Goal: Use online tool/utility: Utilize a website feature to perform a specific function

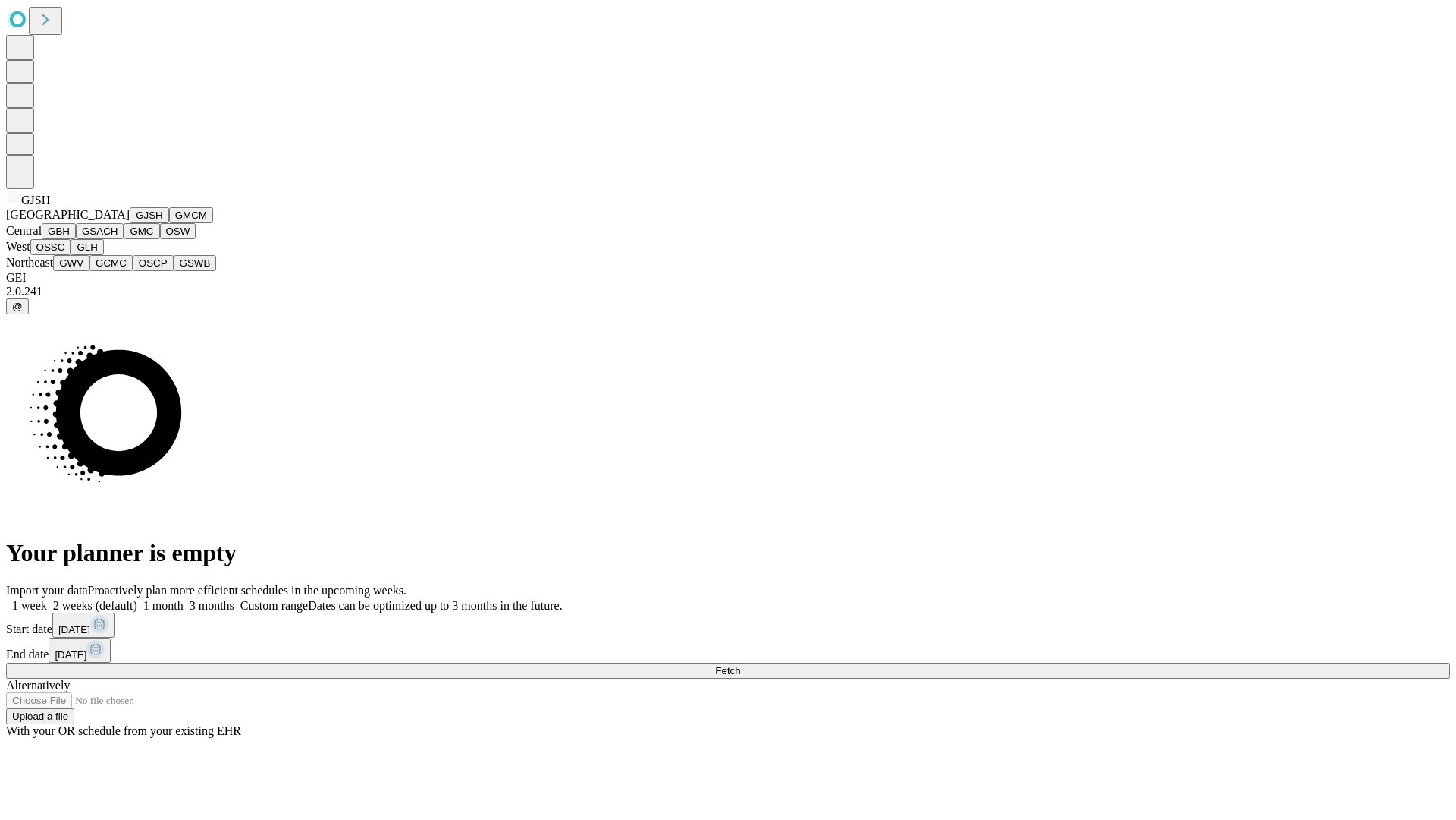
click at [129, 223] on button "GJSH" at bounding box center [149, 215] width 39 height 16
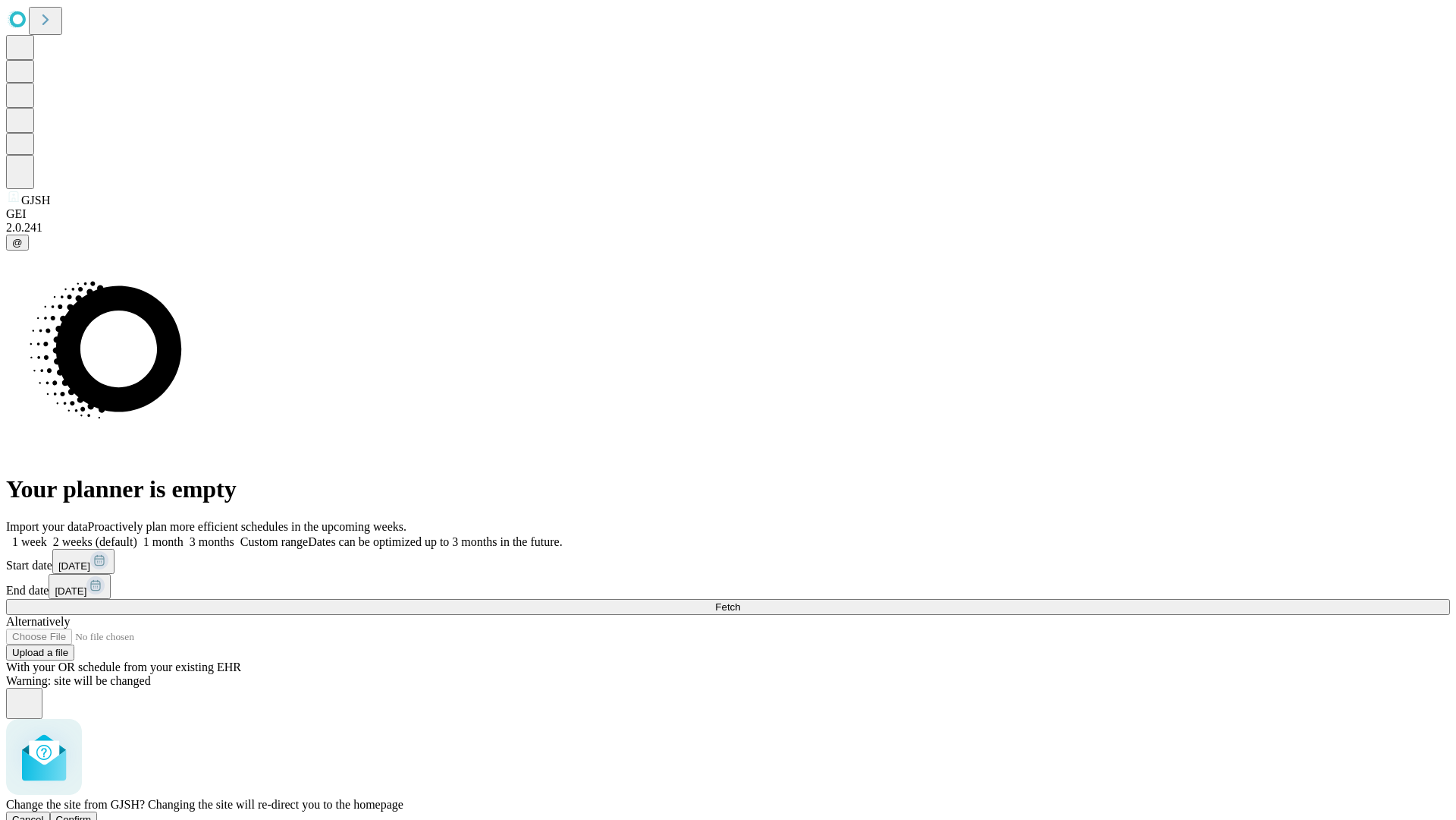
click at [92, 814] on span "Confirm" at bounding box center [74, 819] width 35 height 11
click at [183, 535] on label "1 month" at bounding box center [161, 542] width 47 height 13
click at [740, 601] on span "Fetch" at bounding box center [727, 607] width 25 height 11
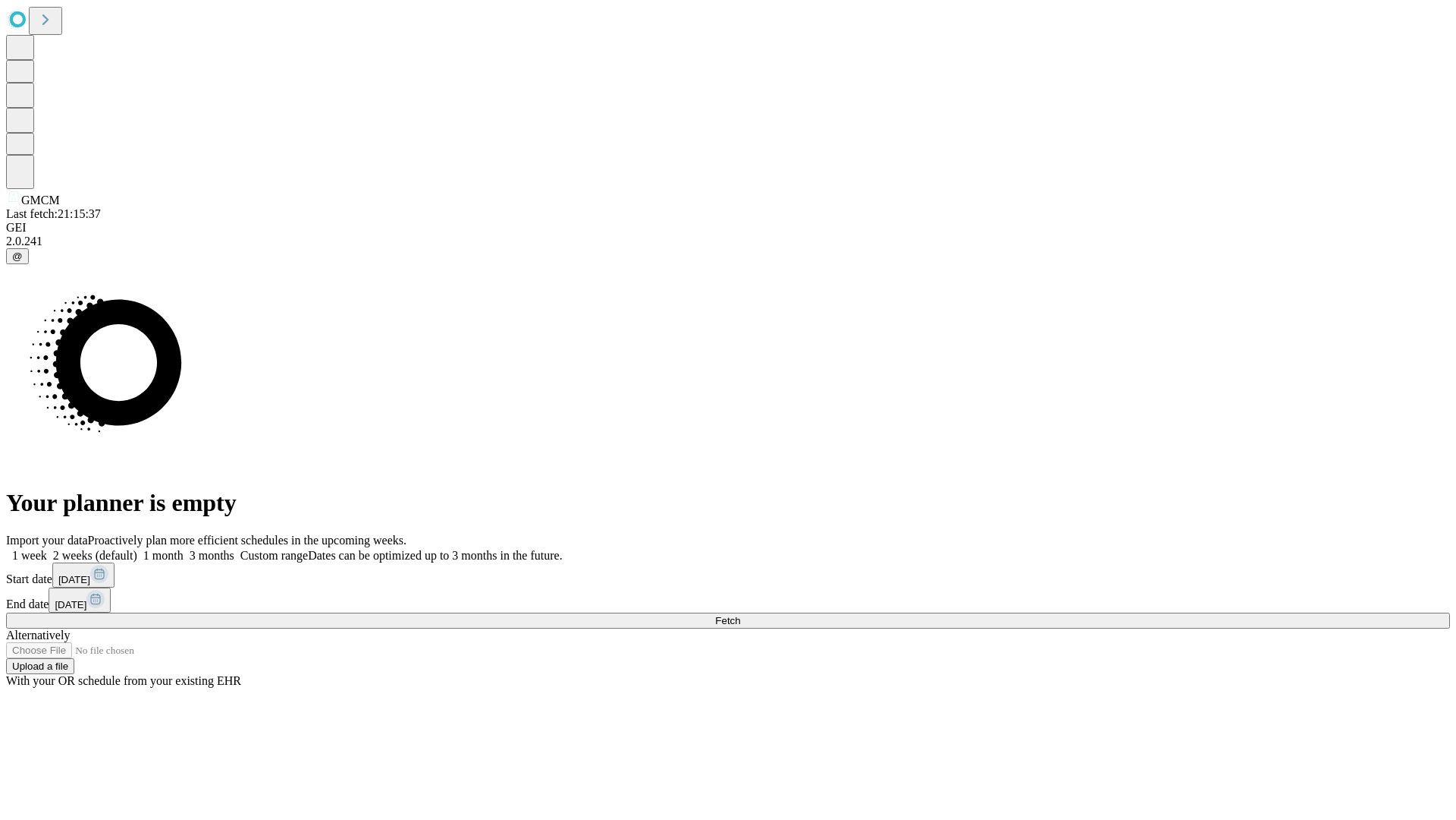
click at [183, 549] on label "1 month" at bounding box center [161, 556] width 47 height 13
click at [740, 615] on span "Fetch" at bounding box center [727, 621] width 25 height 11
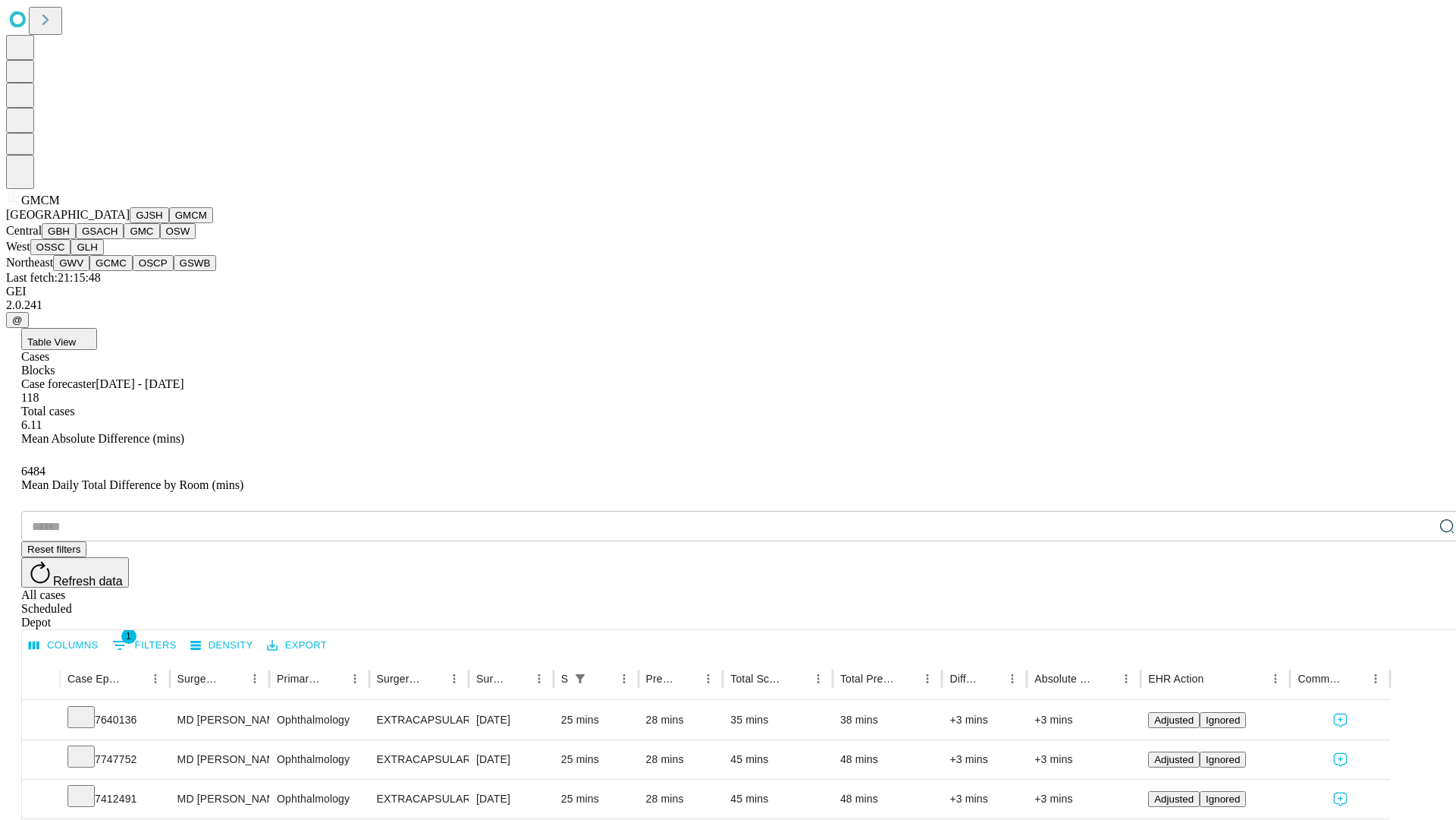
click at [76, 239] on button "GBH" at bounding box center [59, 232] width 34 height 16
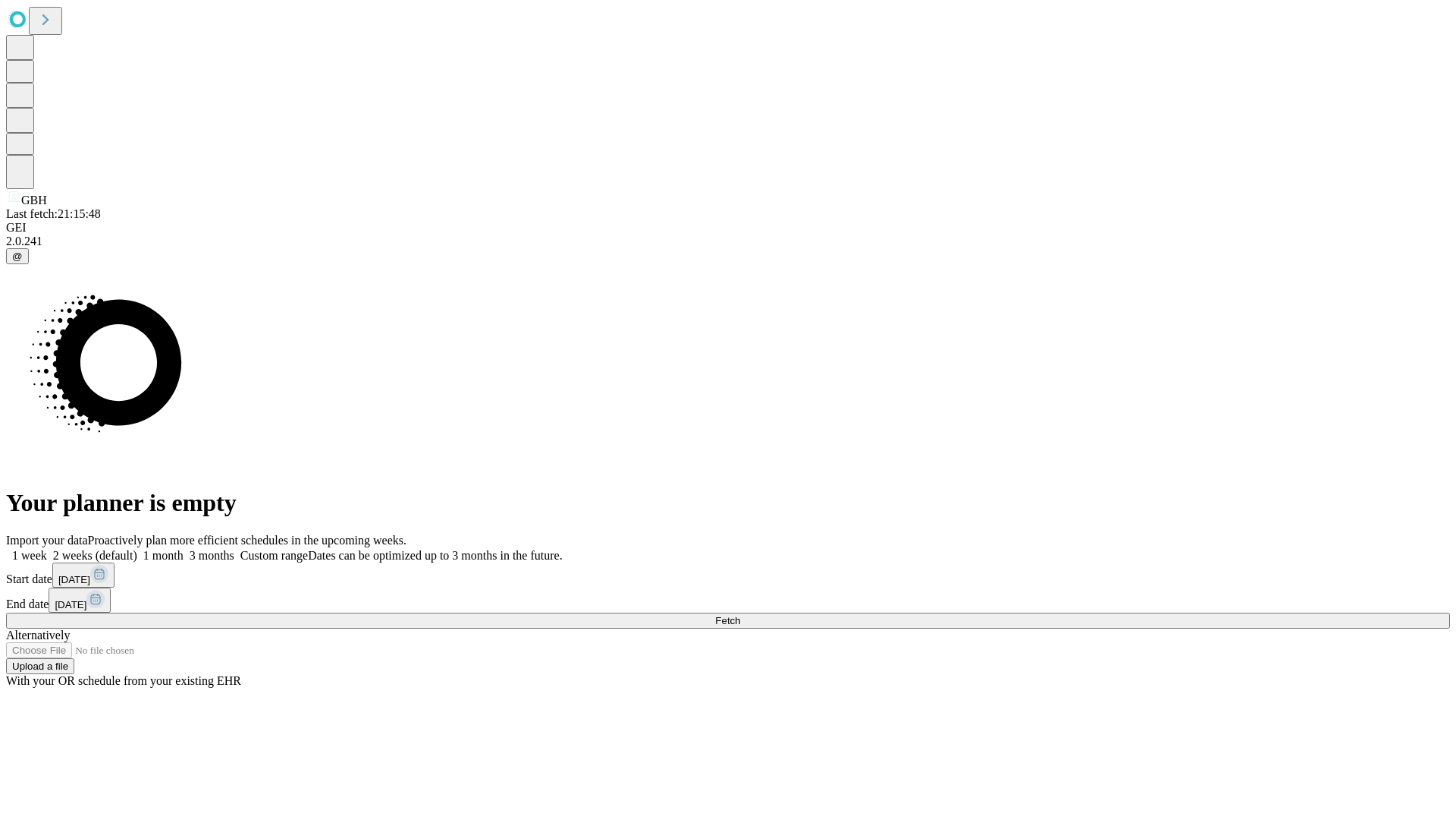
click at [740, 615] on span "Fetch" at bounding box center [727, 621] width 25 height 11
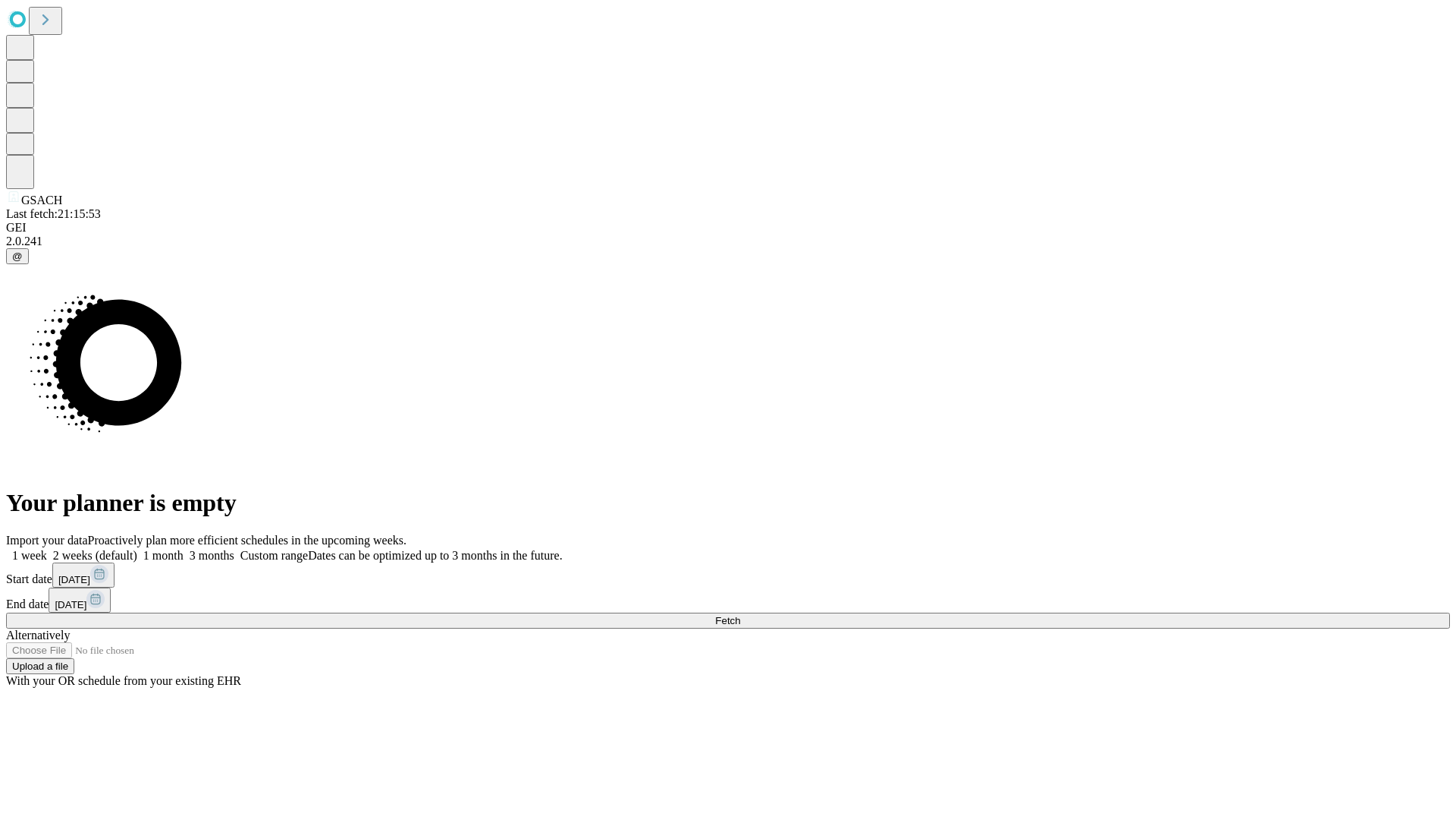
click at [183, 549] on label "1 month" at bounding box center [161, 556] width 47 height 13
click at [740, 615] on span "Fetch" at bounding box center [727, 621] width 25 height 11
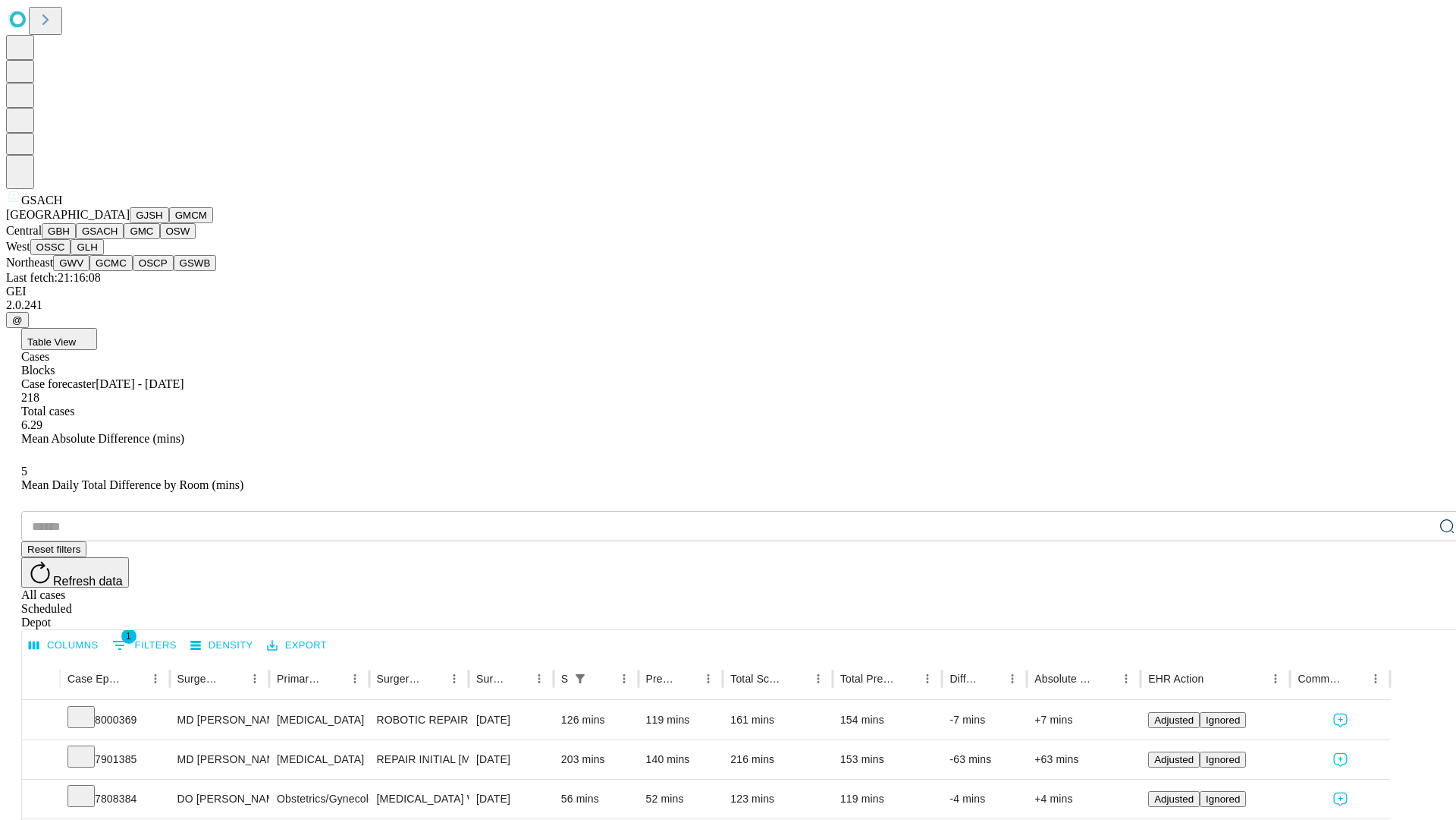
click at [124, 239] on button "GMC" at bounding box center [141, 232] width 35 height 16
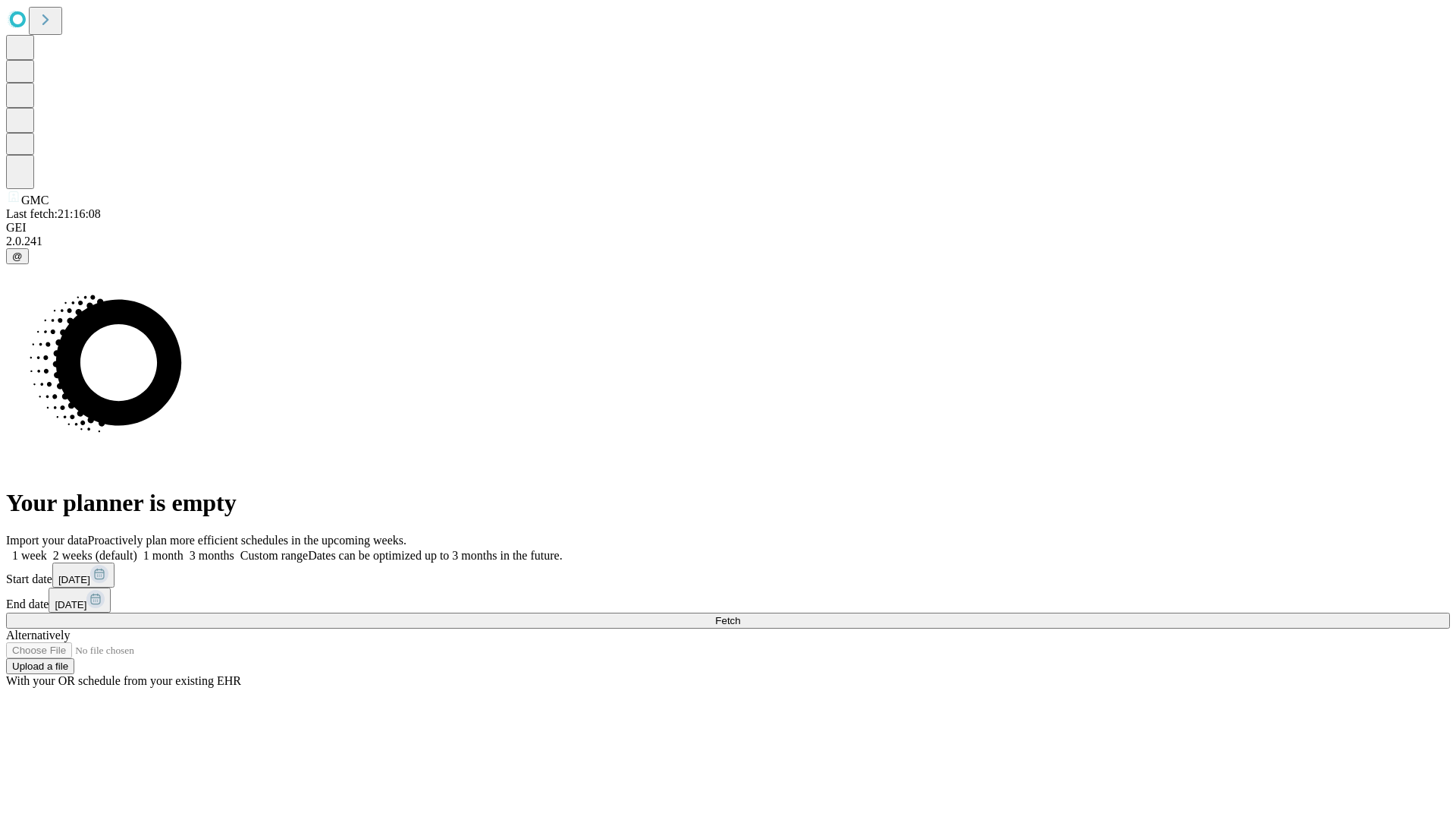
click at [183, 549] on label "1 month" at bounding box center [161, 556] width 47 height 13
click at [740, 615] on span "Fetch" at bounding box center [727, 621] width 25 height 11
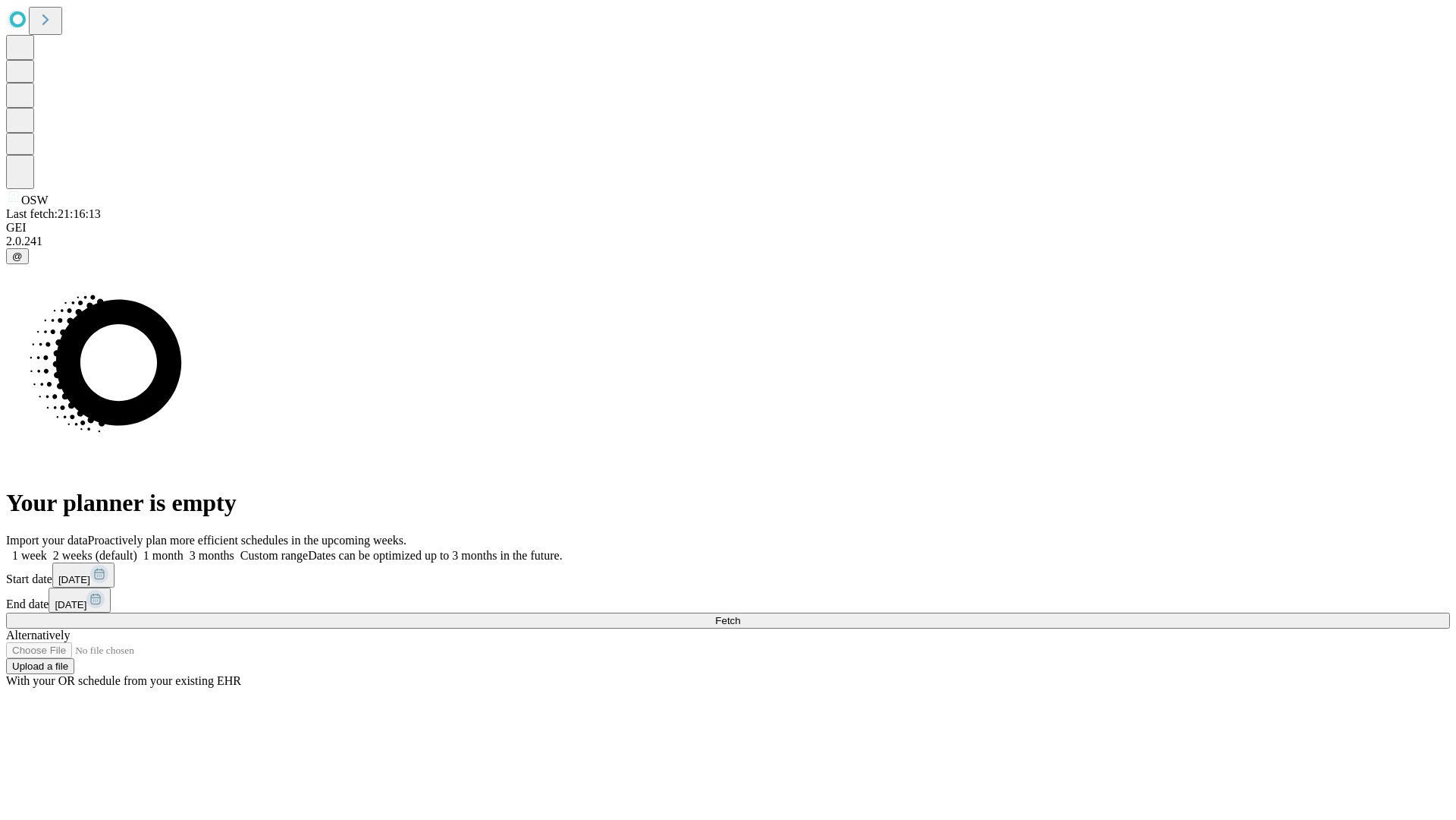
click at [183, 549] on label "1 month" at bounding box center [161, 556] width 47 height 13
click at [740, 615] on span "Fetch" at bounding box center [727, 621] width 25 height 11
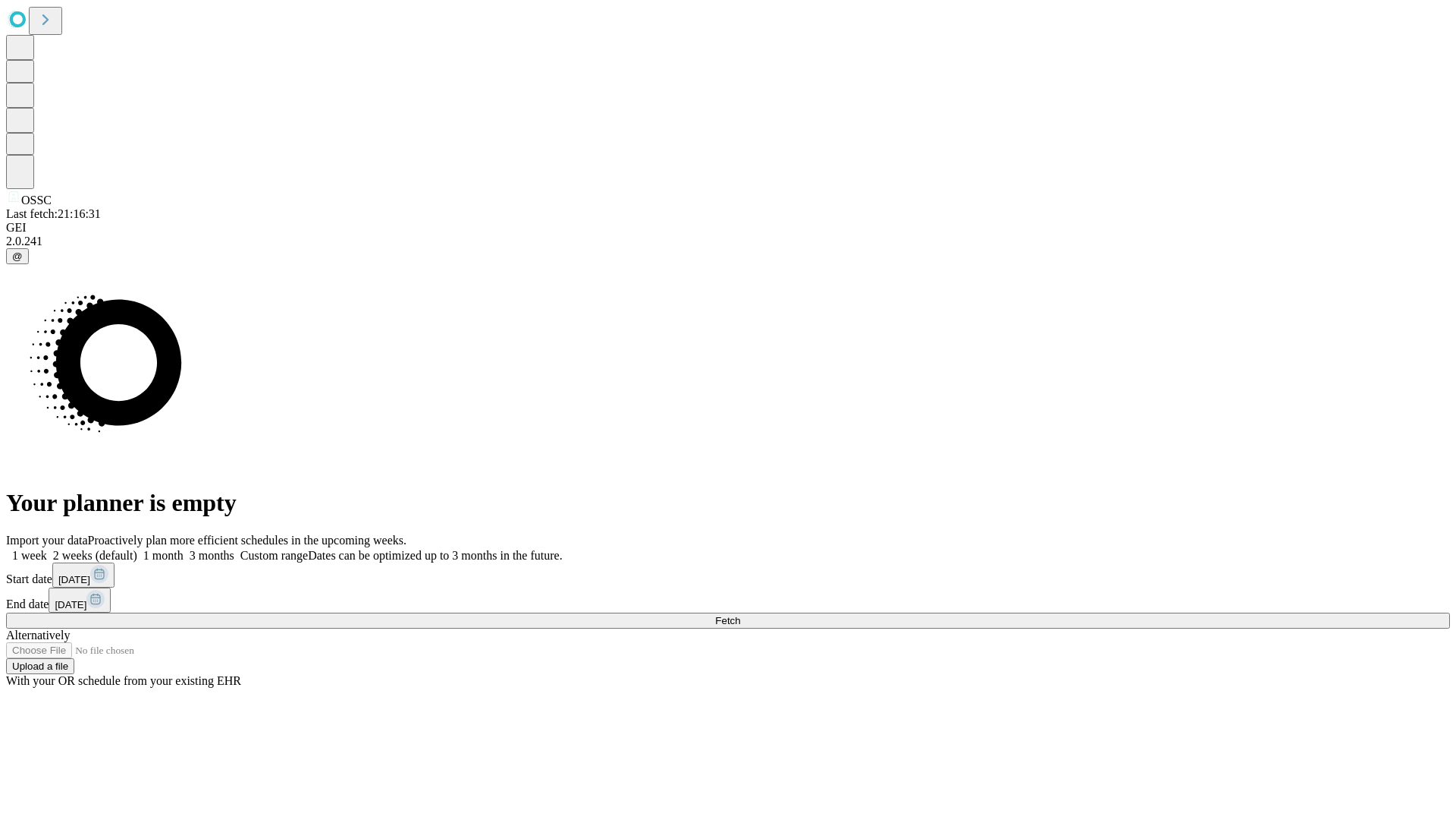
click at [183, 549] on label "1 month" at bounding box center [161, 556] width 47 height 13
click at [740, 615] on span "Fetch" at bounding box center [727, 621] width 25 height 11
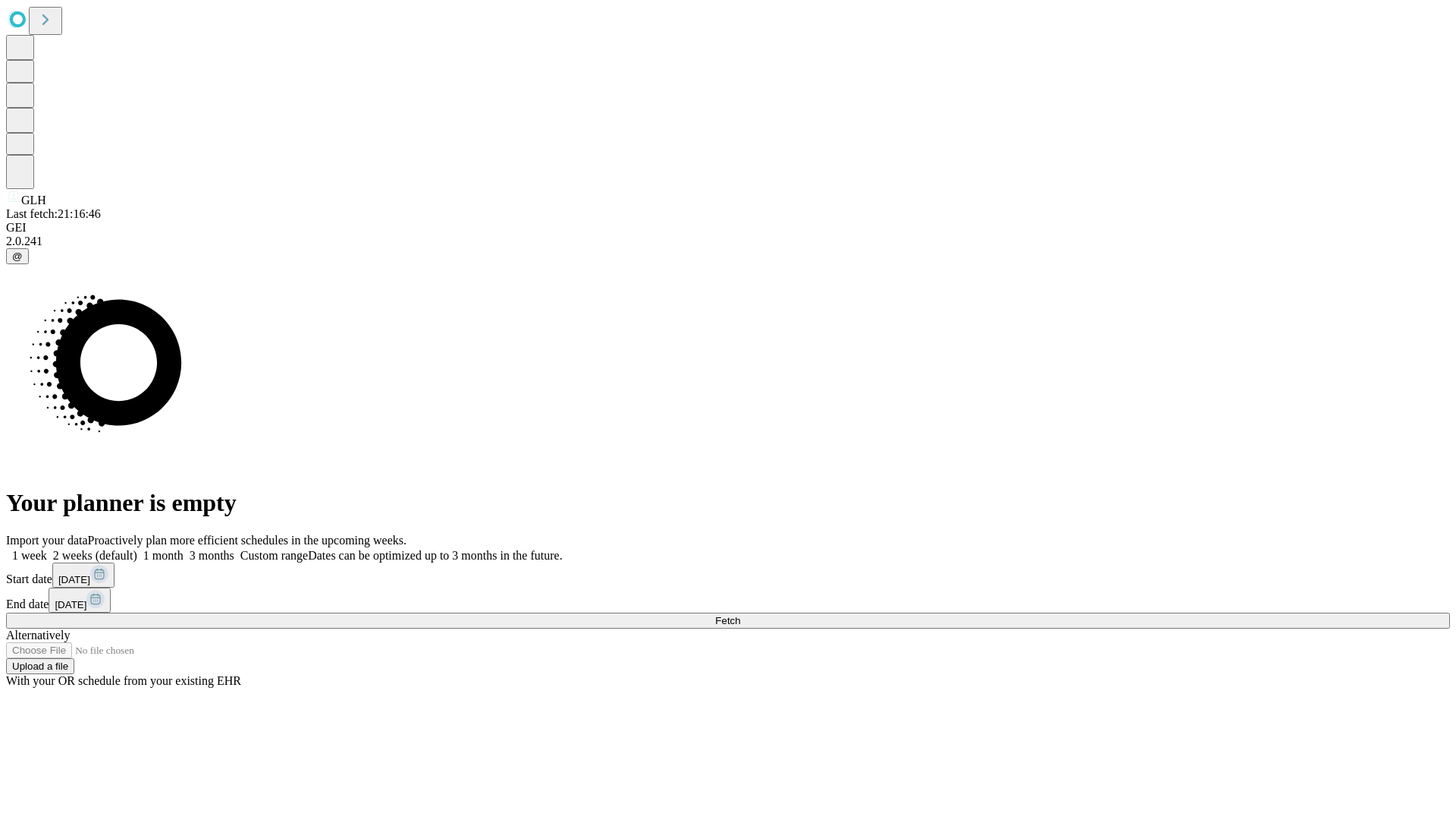
click at [183, 549] on label "1 month" at bounding box center [161, 556] width 47 height 13
click at [740, 615] on span "Fetch" at bounding box center [727, 621] width 25 height 11
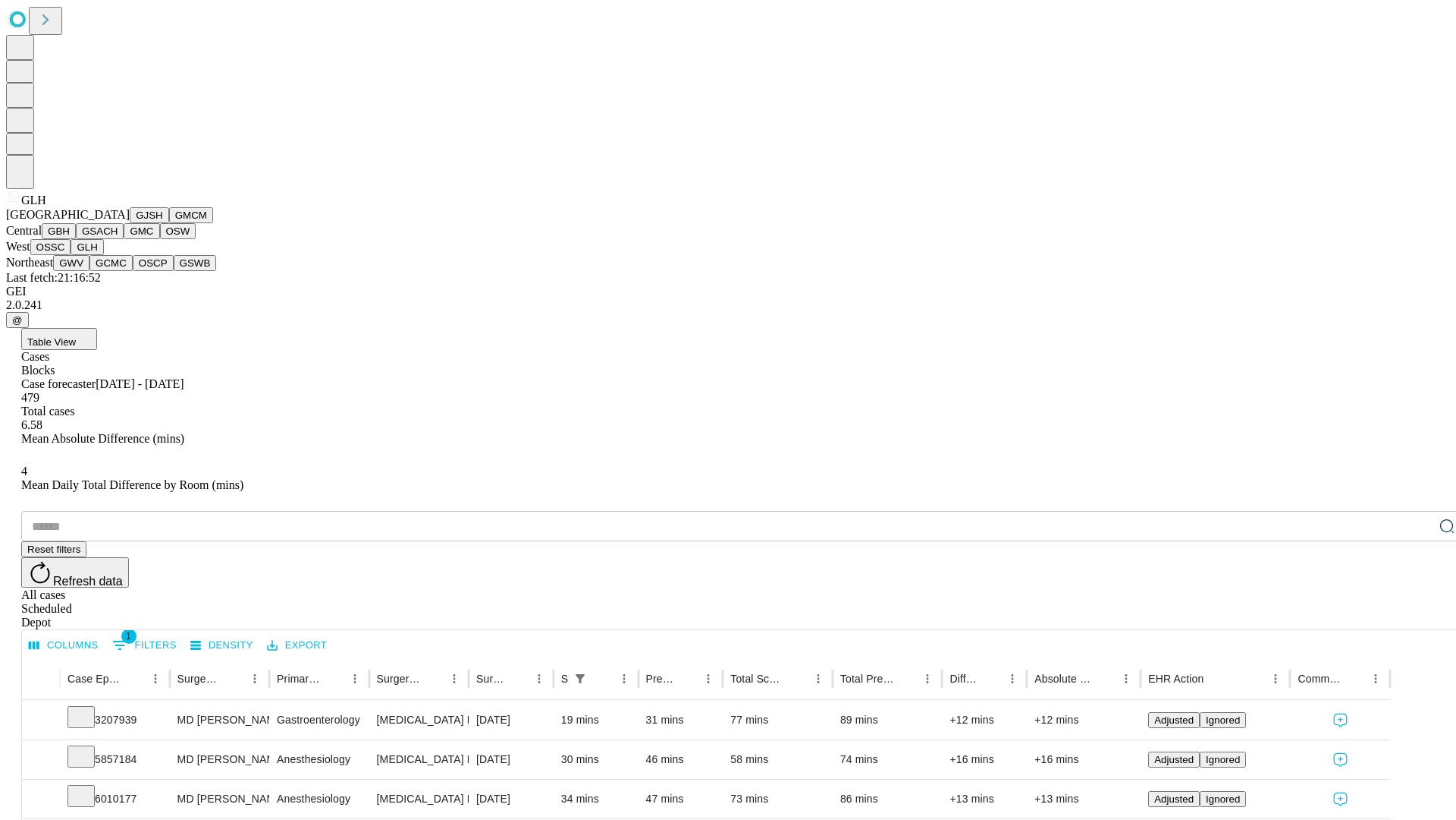
click at [89, 271] on button "GWV" at bounding box center [71, 263] width 36 height 16
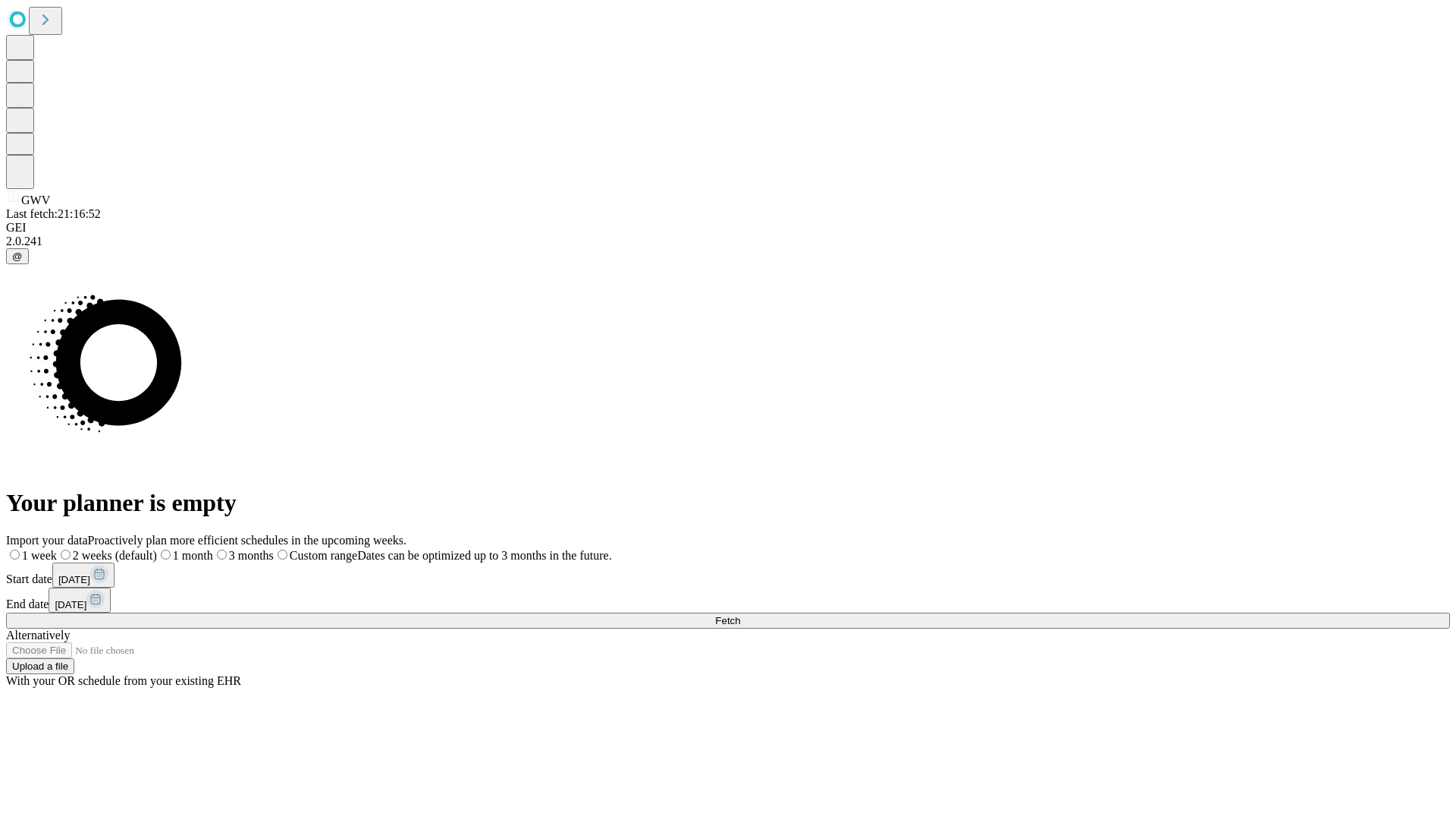
click at [213, 549] on label "1 month" at bounding box center [185, 556] width 56 height 13
click at [740, 615] on span "Fetch" at bounding box center [727, 621] width 25 height 11
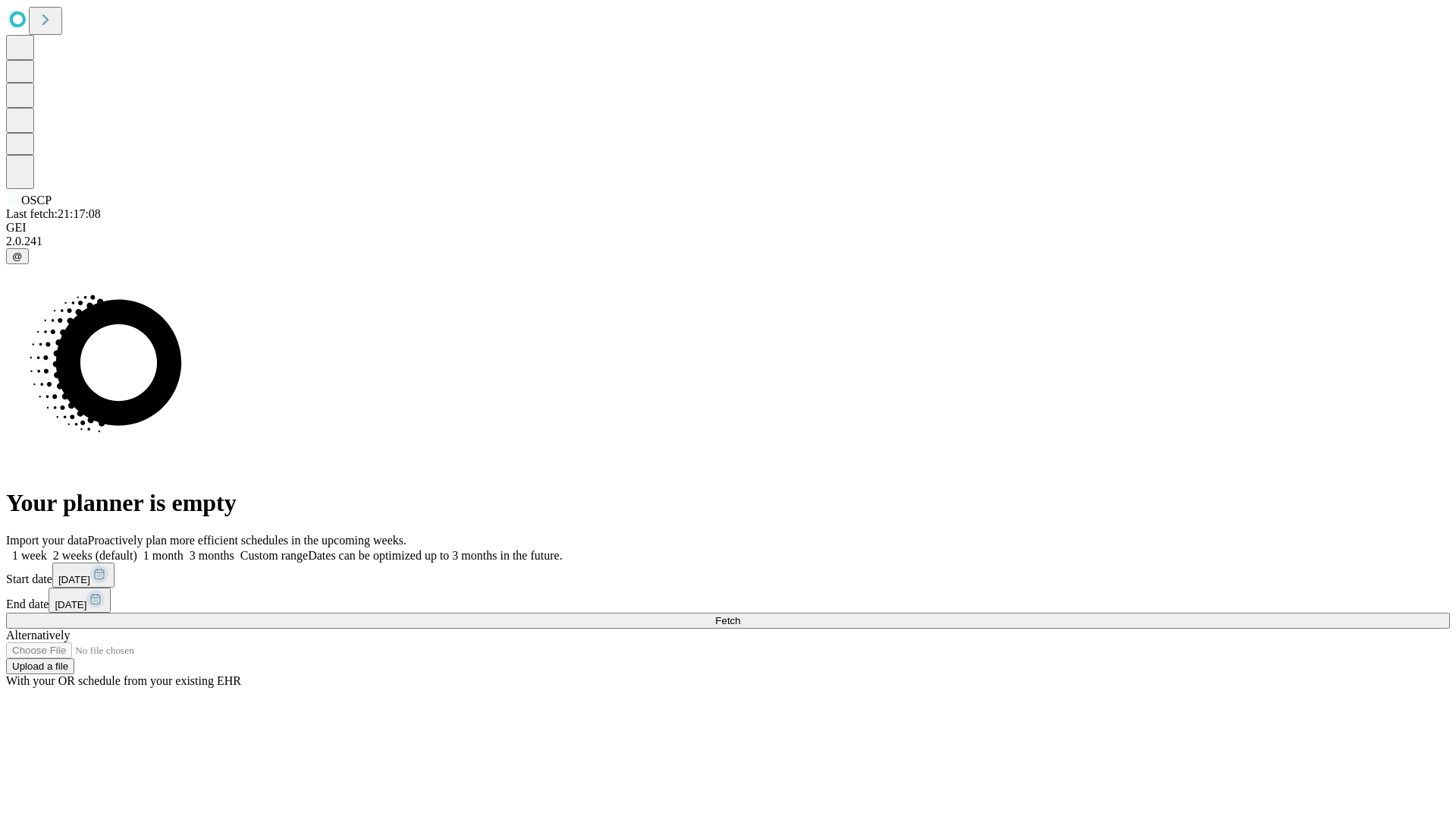
click at [183, 549] on label "1 month" at bounding box center [161, 556] width 47 height 13
click at [740, 615] on span "Fetch" at bounding box center [727, 621] width 25 height 11
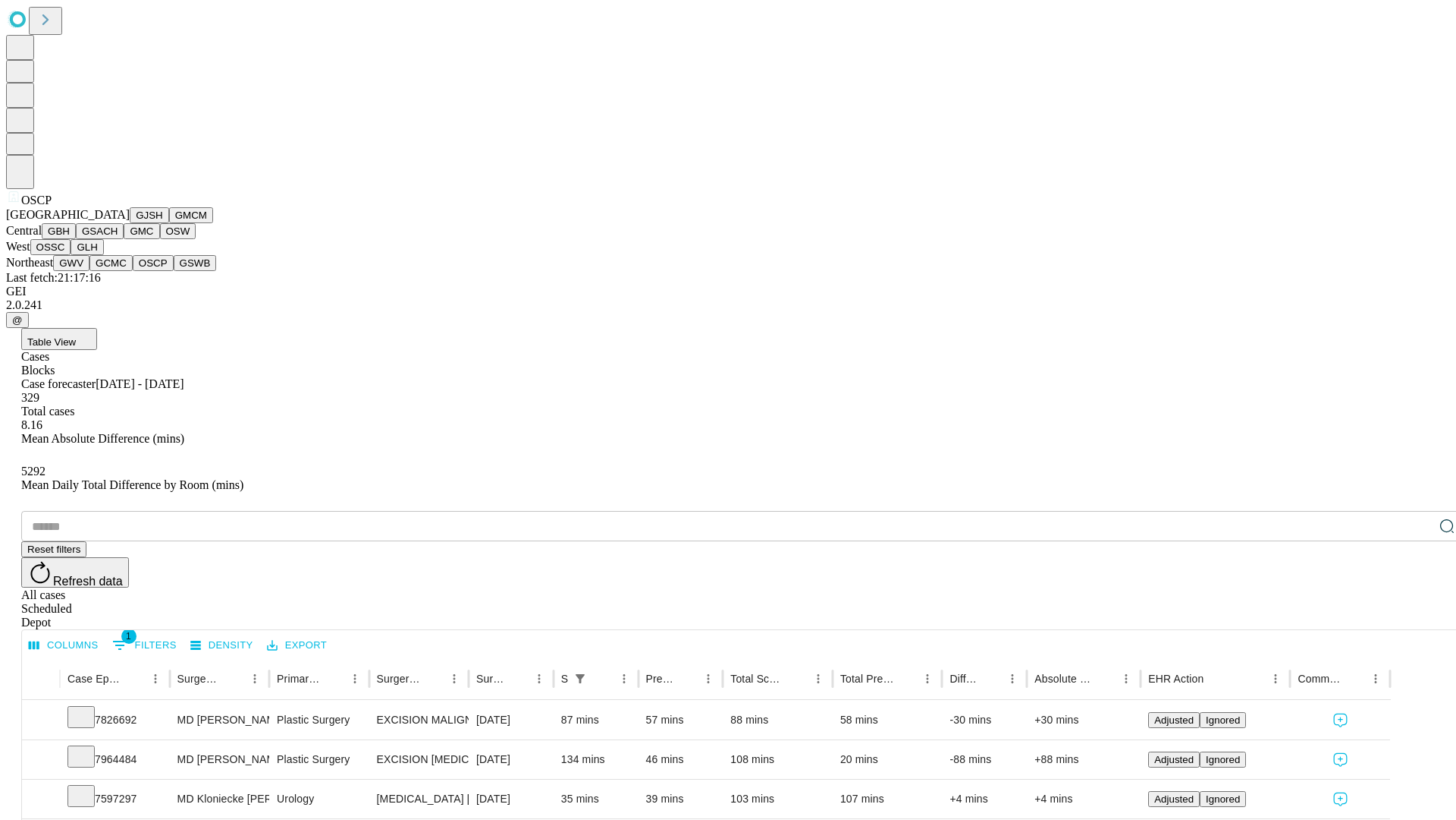
click at [174, 271] on button "GSWB" at bounding box center [195, 263] width 43 height 16
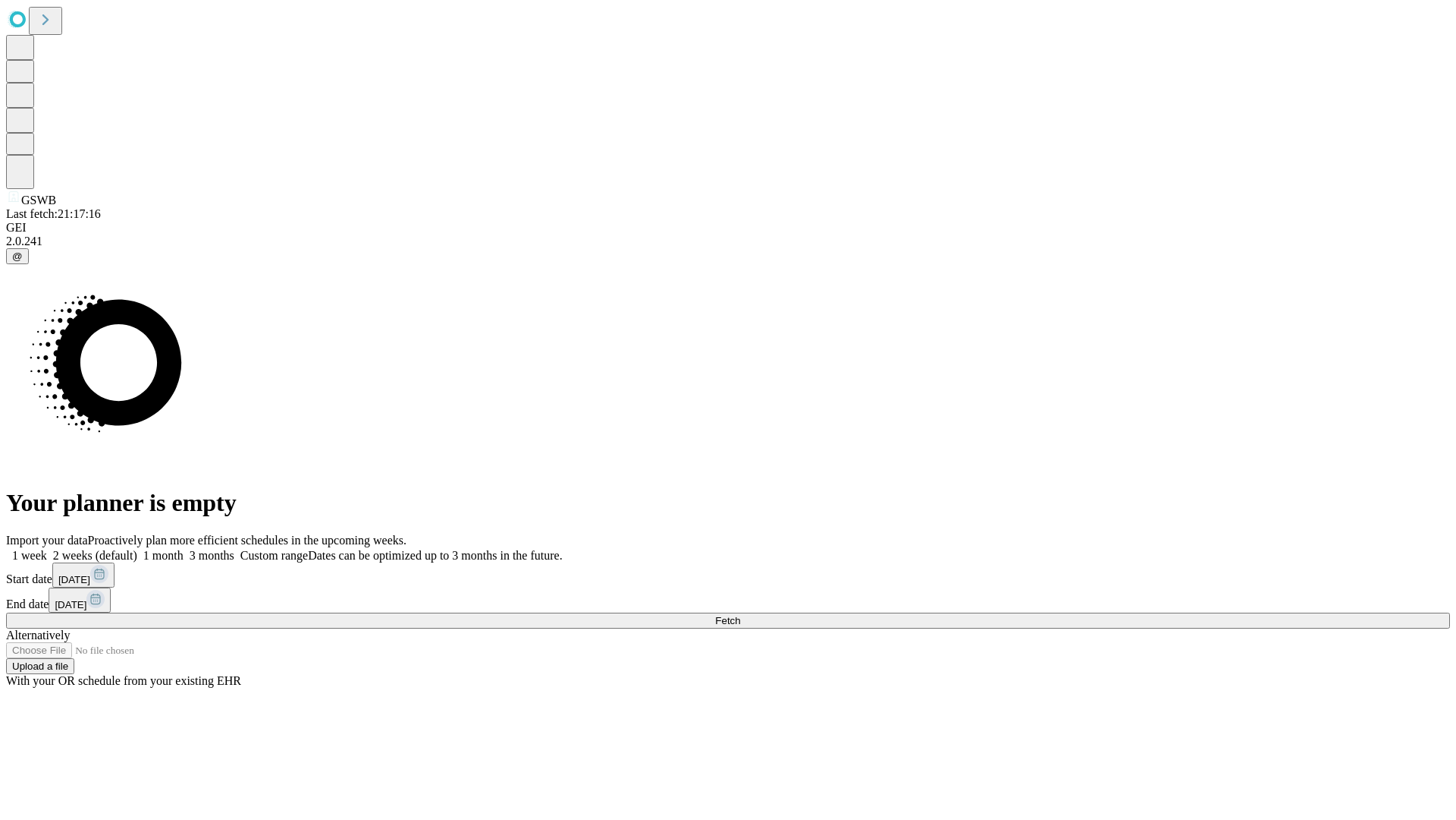
click at [183, 549] on label "1 month" at bounding box center [161, 556] width 47 height 13
click at [740, 615] on span "Fetch" at bounding box center [727, 621] width 25 height 11
